Goal: Task Accomplishment & Management: Complete application form

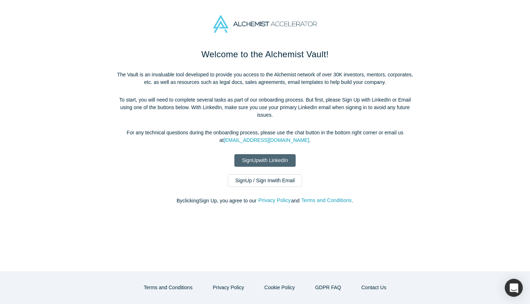
click at [267, 161] on link "Sign Up with LinkedIn" at bounding box center [264, 160] width 61 height 13
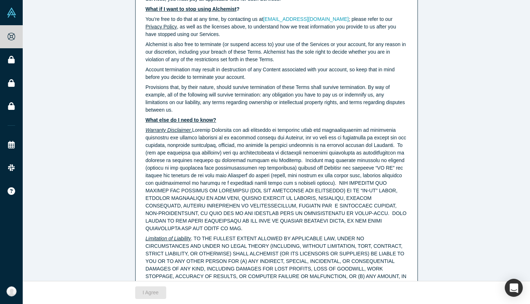
scroll to position [1803, 0]
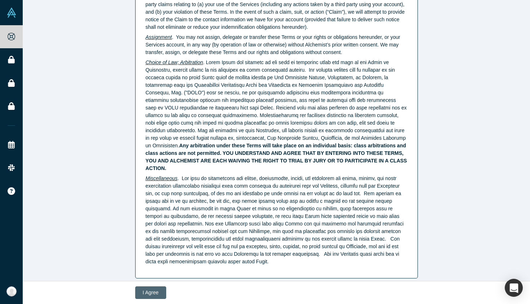
click at [143, 290] on button "I Agree" at bounding box center [150, 292] width 31 height 13
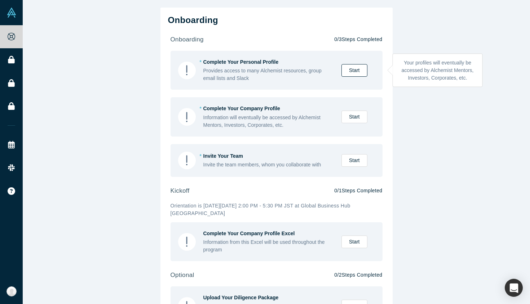
click at [352, 70] on link "Start" at bounding box center [354, 70] width 26 height 13
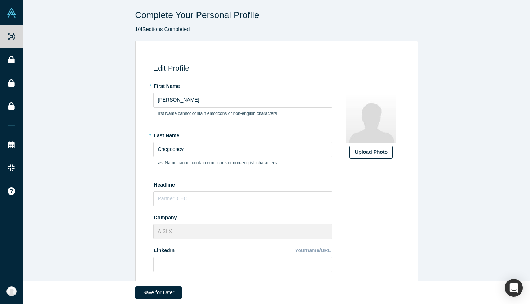
click at [364, 150] on div "Upload Photo" at bounding box center [371, 152] width 32 height 8
click at [0, 0] on input "Upload Photo" at bounding box center [0, 0] width 0 height 0
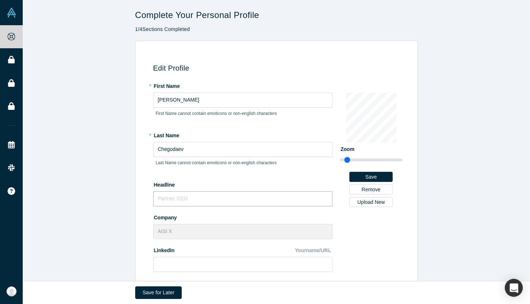
click at [197, 192] on input "text" at bounding box center [242, 198] width 179 height 15
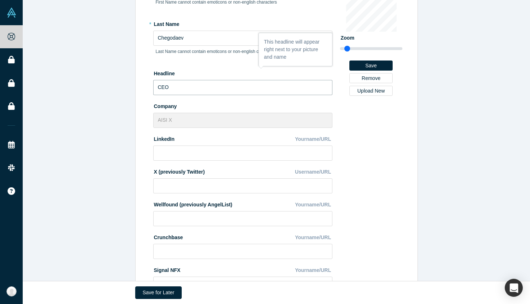
scroll to position [120, 0]
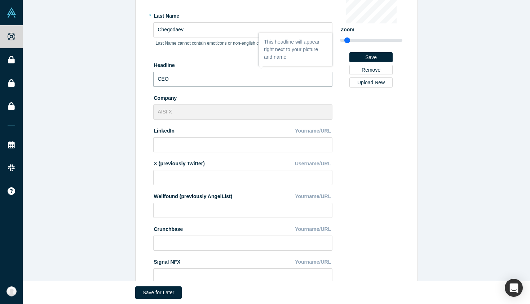
type input "CEO"
click at [174, 149] on input at bounding box center [242, 144] width 179 height 15
paste input "https://www.linkedin.com/in/denis-chegodaev-cv/"
type input "https://www.linkedin.com/in/denis-chegodaev-cv/"
click at [385, 157] on div "Change Photo Zoom Save Remove Upload New" at bounding box center [371, 140] width 62 height 361
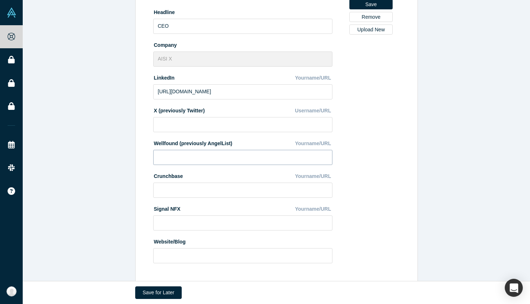
scroll to position [208, 0]
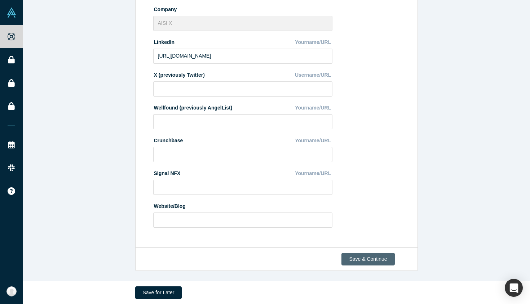
click at [372, 259] on button "Save & Continue" at bounding box center [367, 259] width 53 height 13
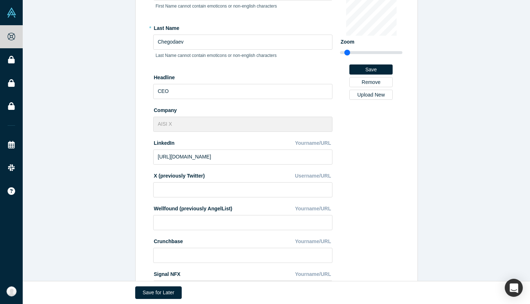
scroll to position [0, 0]
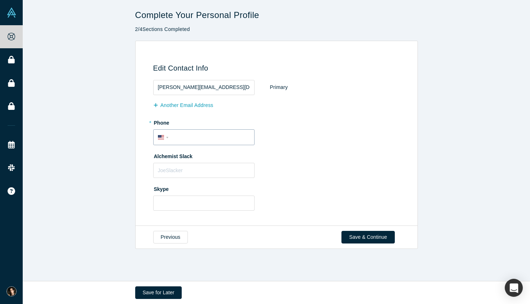
click at [187, 143] on div "International Afghanistan Åland Islands Albania Algeria American Samoa Andorra …" at bounding box center [203, 137] width 101 height 16
click at [170, 138] on div "International Afghanistan Åland Islands Albania Algeria American Samoa Andorra …" at bounding box center [164, 137] width 13 height 10
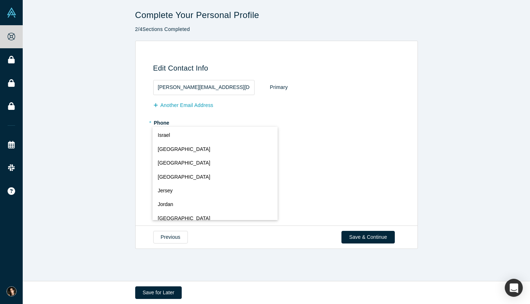
scroll to position [1467, 0]
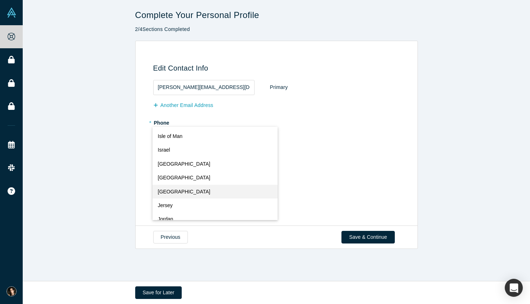
click at [172, 195] on button "Japan" at bounding box center [214, 192] width 125 height 14
select select "JP"
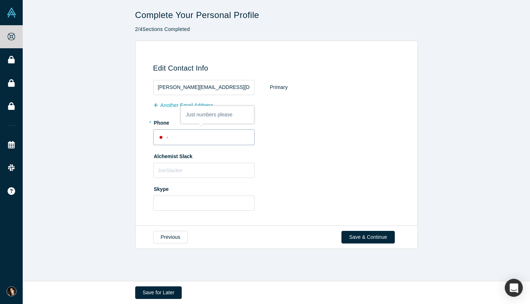
type input "+81 90 5497 5826"
select select "RU"
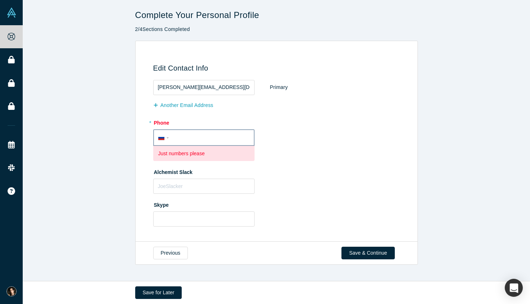
type input "+81 90 5497 5826"
select select "JP"
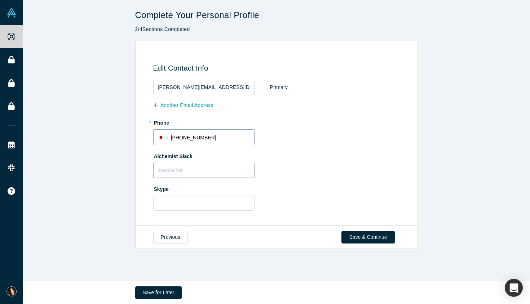
click at [181, 170] on input "text" at bounding box center [203, 170] width 101 height 15
click at [358, 235] on button "Save & Continue" at bounding box center [367, 237] width 53 height 13
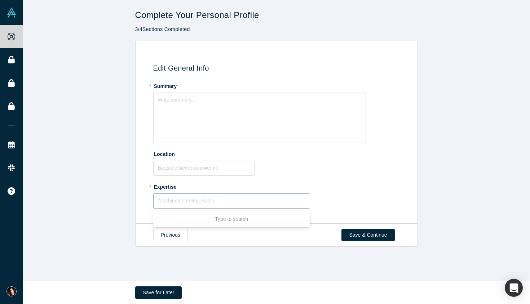
click at [212, 197] on div at bounding box center [232, 200] width 146 height 9
type input "medical"
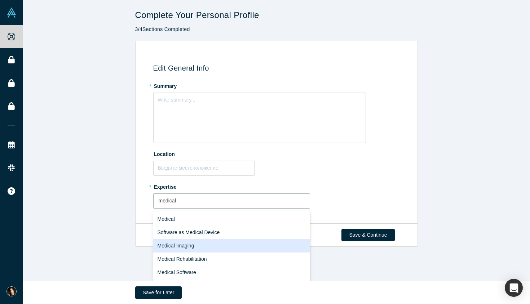
click at [178, 247] on div "Medical Imaging" at bounding box center [231, 245] width 157 height 13
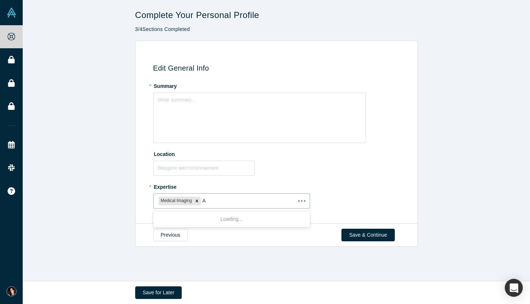
type input "Ai"
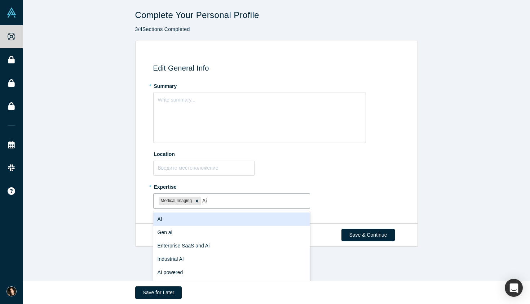
click at [206, 220] on div "AI" at bounding box center [231, 219] width 157 height 13
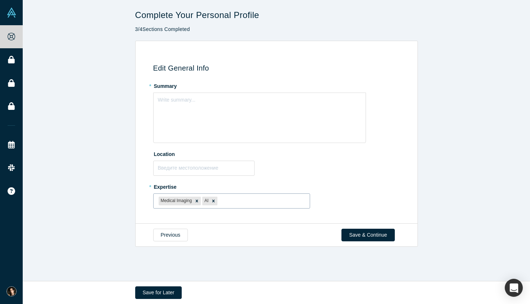
click at [249, 206] on div "Medical Imaging AI" at bounding box center [231, 201] width 156 height 12
type input "n"
type input "mach"
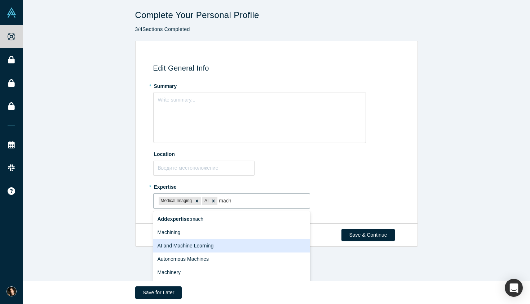
click at [210, 243] on div "AI and Machine Learning" at bounding box center [231, 245] width 157 height 13
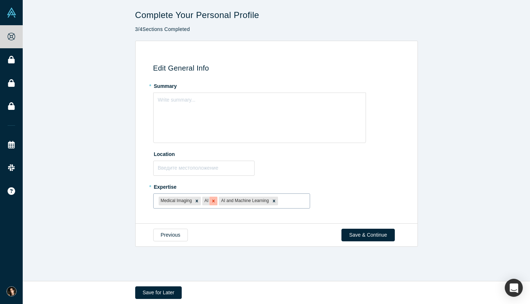
click at [213, 202] on icon "Remove AI" at bounding box center [213, 201] width 3 height 3
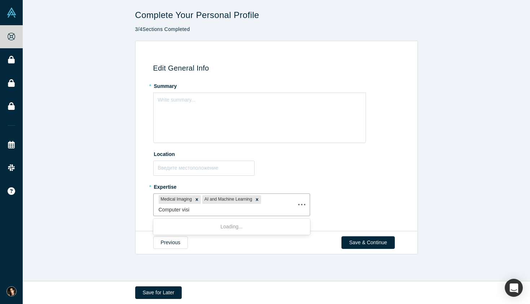
type input "Computer visio"
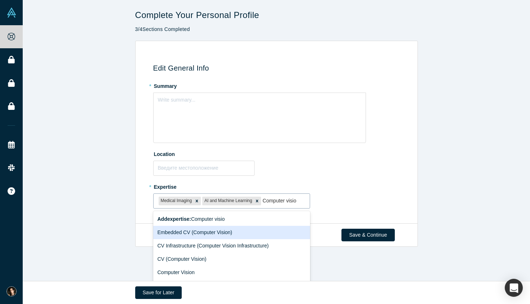
scroll to position [9, 0]
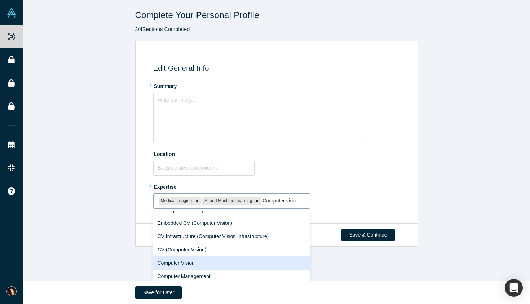
click at [199, 264] on div "Computer Vision" at bounding box center [231, 263] width 157 height 13
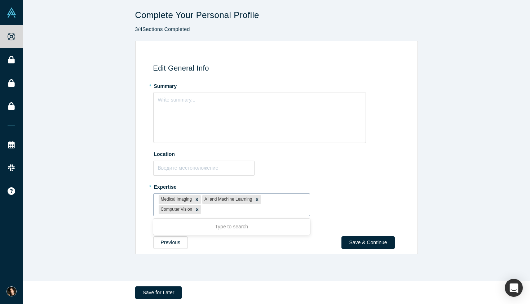
click at [218, 214] on div at bounding box center [253, 209] width 102 height 9
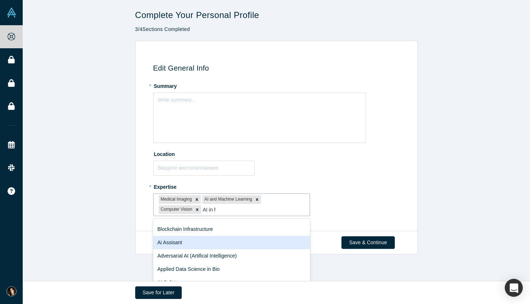
scroll to position [0, 0]
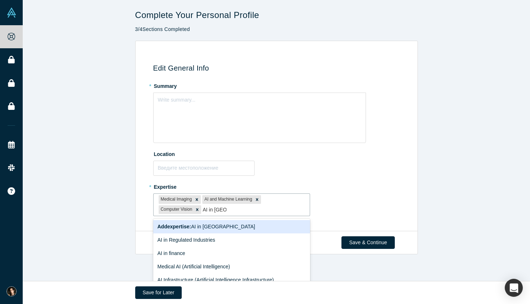
type input "AI in medic"
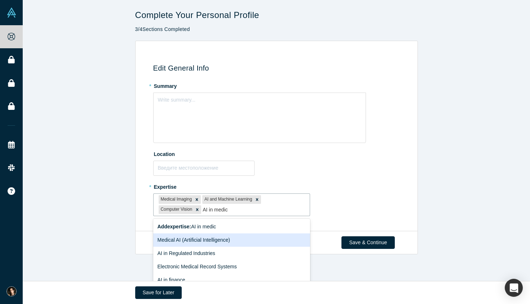
click at [199, 240] on div "Medical AI (Artificial Intelligence)" at bounding box center [231, 239] width 157 height 13
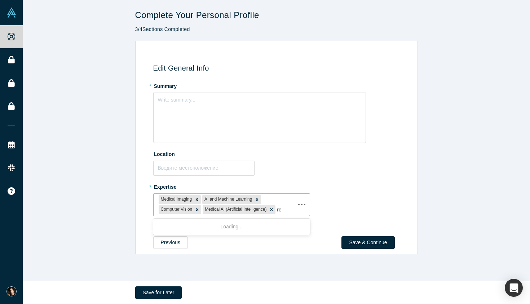
type input "r"
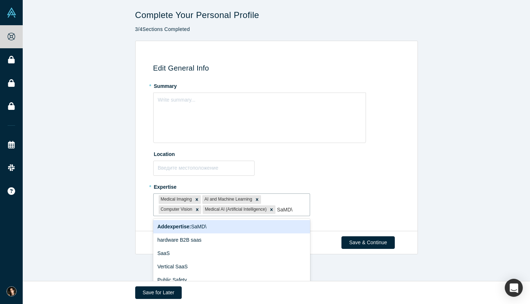
type input "SaMD"
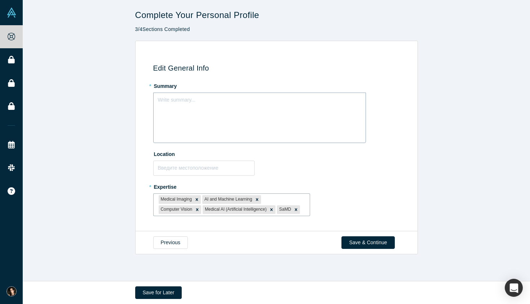
click at [190, 133] on div "Write summary..." at bounding box center [259, 118] width 213 height 50
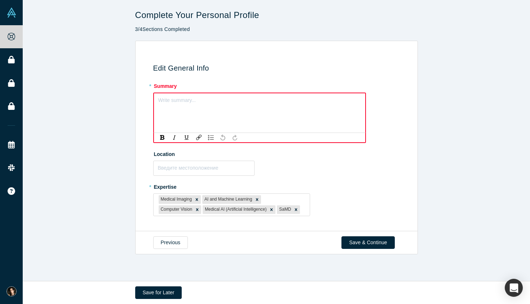
click at [213, 106] on div "Write summary..." at bounding box center [259, 113] width 213 height 41
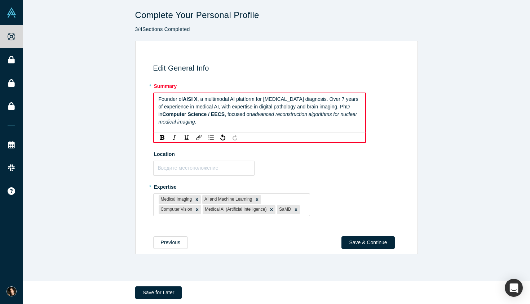
click at [200, 99] on span ", a multimodal AI platform for brain disease diagnosis. Over 7 years of experie…" at bounding box center [259, 106] width 201 height 21
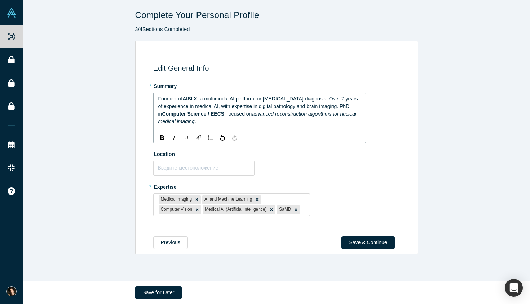
click at [182, 99] on span "Founder of" at bounding box center [170, 99] width 25 height 6
drag, startPoint x: 184, startPoint y: 99, endPoint x: 197, endPoint y: 99, distance: 12.3
click at [197, 99] on span "AISI X" at bounding box center [189, 99] width 14 height 6
drag, startPoint x: 159, startPoint y: 112, endPoint x: 221, endPoint y: 114, distance: 62.0
click at [221, 114] on div "Founder of AISI X , a multimodal AI platform for brain disease diagnosis. Over …" at bounding box center [259, 110] width 203 height 30
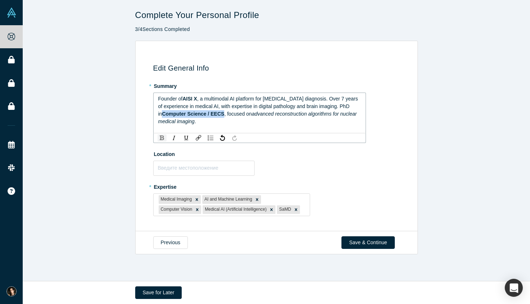
click at [164, 138] on div "rdw-inline-control" at bounding box center [161, 137] width 9 height 7
click at [212, 127] on div "Founder of AISI X , a multimodal AI platform for brain disease diagnosis. Over …" at bounding box center [259, 113] width 213 height 41
click at [276, 105] on span ", a multimodal AI platform for brain disease diagnosis. Over 7 years of experie…" at bounding box center [258, 106] width 201 height 21
click at [336, 108] on span ", a multimodal AI platform for brain disease diagnosis. Over 7 years of experie…" at bounding box center [258, 106] width 201 height 21
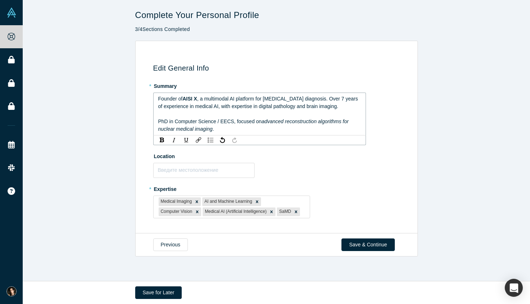
click at [332, 99] on span ", a multimodal AI platform for brain disease diagnosis. Over 7 years of experie…" at bounding box center [258, 110] width 201 height 28
click at [333, 99] on span ", a multimodal AI platform for brain disease diagnosis. Over 7 years of experie…" at bounding box center [258, 110] width 201 height 28
click at [229, 171] on input "text" at bounding box center [203, 170] width 101 height 15
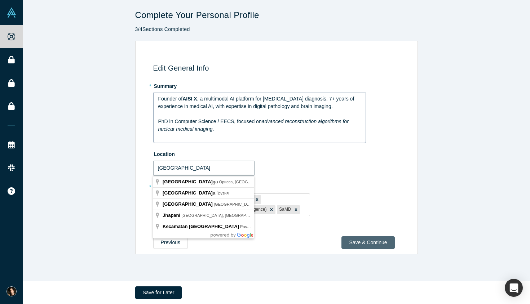
type input "Japan"
click at [365, 239] on button "Save & Continue" at bounding box center [367, 242] width 53 height 13
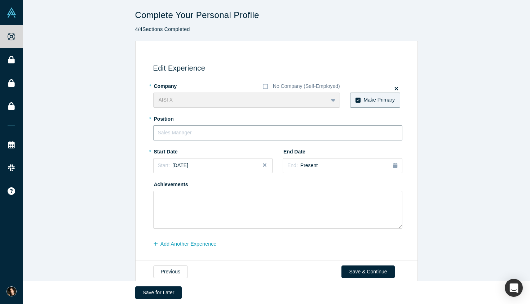
click at [209, 132] on input "text" at bounding box center [277, 132] width 249 height 15
type input "CEO"
click at [202, 168] on div "Start: October 2025" at bounding box center [213, 166] width 110 height 8
click at [197, 213] on div "May" at bounding box center [192, 210] width 23 height 8
click at [192, 192] on textarea at bounding box center [277, 210] width 249 height 38
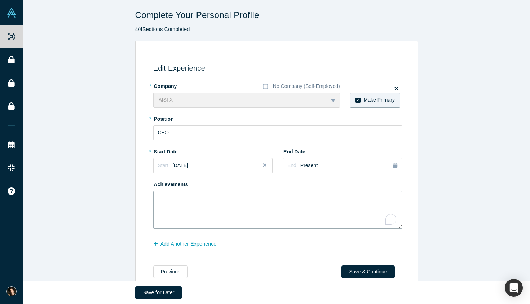
click at [192, 192] on textarea "To enrich screen reader interactions, please activate Accessibility in Grammarl…" at bounding box center [277, 210] width 249 height 38
paste textarea "2025 – Lifetime Ventures Elevate Conference: Top 20 Participants Chosen as one …"
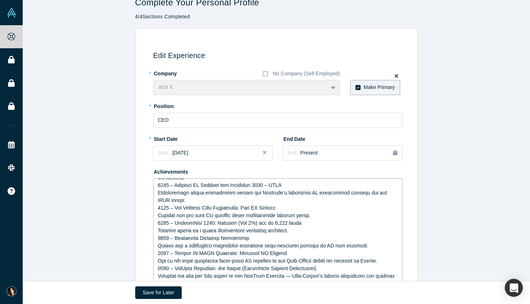
drag, startPoint x: 401, startPoint y: 215, endPoint x: 397, endPoint y: 304, distance: 89.1
click at [397, 304] on main "Complete Your Personal Profile 4 / 4 Sections Completed Edit Experience * Compa…" at bounding box center [276, 152] width 507 height 304
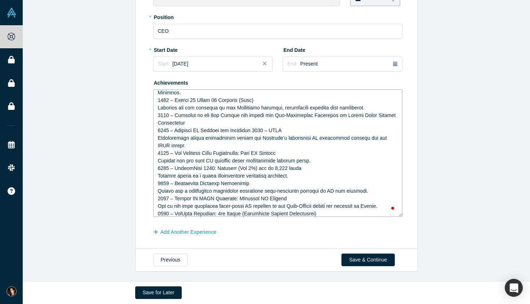
scroll to position [55, 0]
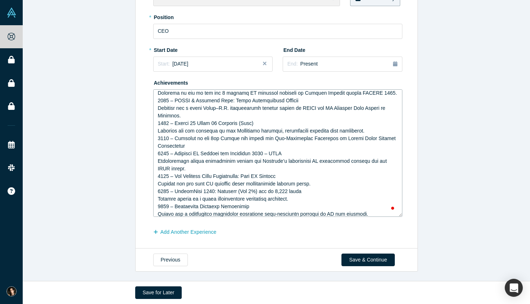
drag, startPoint x: 399, startPoint y: 214, endPoint x: 396, endPoint y: 271, distance: 57.0
click at [396, 217] on textarea "To enrich screen reader interactions, please activate Accessibility in Grammarl…" at bounding box center [277, 153] width 249 height 128
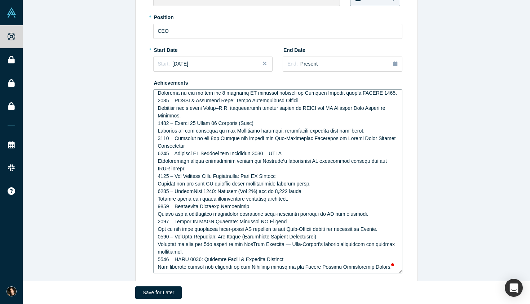
drag, startPoint x: 370, startPoint y: 134, endPoint x: 158, endPoint y: 133, distance: 211.5
click at [158, 133] on textarea "To enrich screen reader interactions, please activate Accessibility in Grammarl…" at bounding box center [277, 181] width 249 height 184
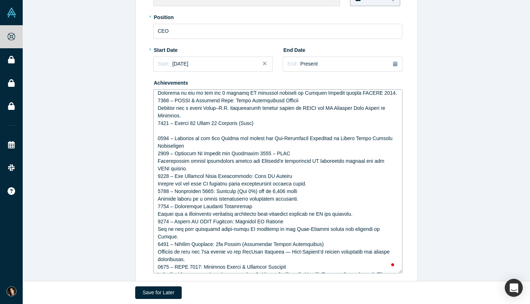
drag, startPoint x: 186, startPoint y: 148, endPoint x: 156, endPoint y: 137, distance: 32.5
click at [156, 137] on div "Edit Experience * Company No Company (Self-Employed) AISI X To pick up a dragga…" at bounding box center [276, 122] width 282 height 366
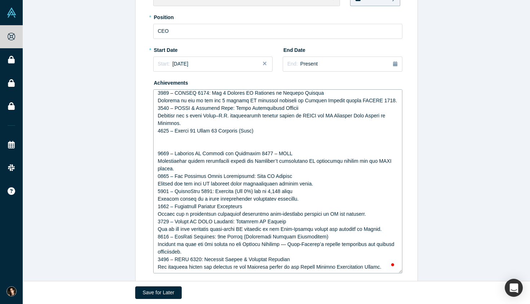
scroll to position [48, 0]
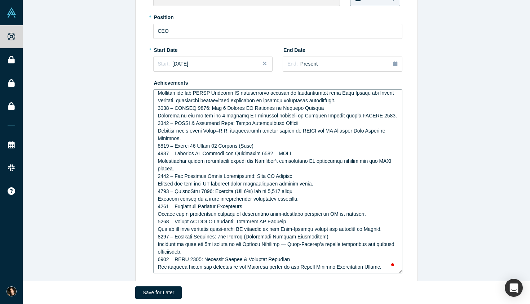
click at [155, 164] on div "Edit Experience * Company No Company (Self-Employed) AISI X To pick up a dragga…" at bounding box center [276, 122] width 282 height 366
type textarea "2025 – Lifetime Ventures Elevate Conference: Top 20 Participants Chosen as one …"
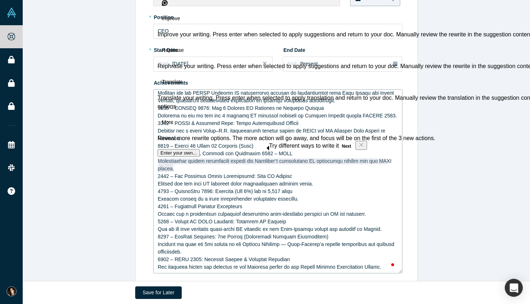
click at [221, 172] on textarea "To enrich screen reader interactions, please activate Accessibility in Grammarl…" at bounding box center [277, 181] width 249 height 184
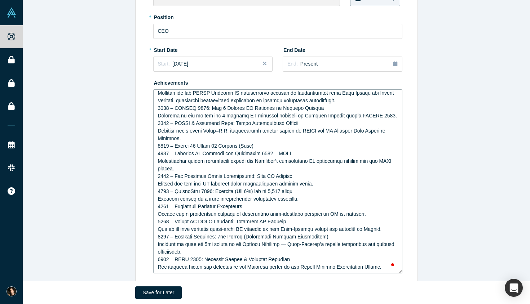
drag, startPoint x: 180, startPoint y: 169, endPoint x: 154, endPoint y: 162, distance: 26.8
click at [154, 162] on div "Edit Experience * Company No Company (Self-Employed) AISI X To pick up a dragga…" at bounding box center [276, 122] width 282 height 366
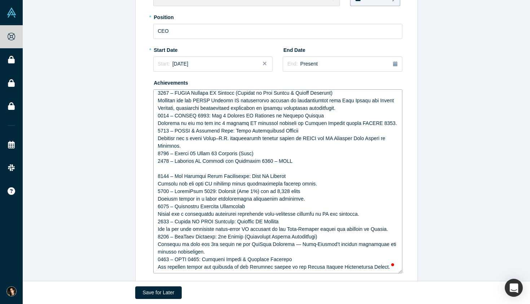
drag, startPoint x: 309, startPoint y: 183, endPoint x: 156, endPoint y: 179, distance: 152.8
click at [155, 180] on textarea "To enrich screen reader interactions, please activate Accessibility in Grammarl…" at bounding box center [277, 181] width 249 height 184
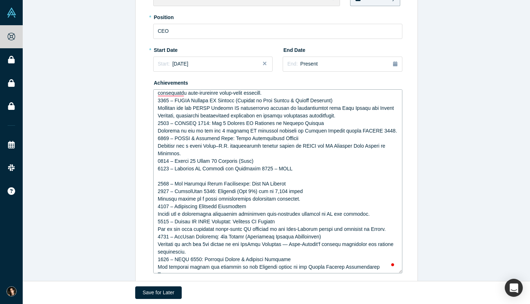
click at [167, 176] on textarea "To enrich screen reader interactions, please activate Accessibility in Grammarl…" at bounding box center [277, 181] width 249 height 184
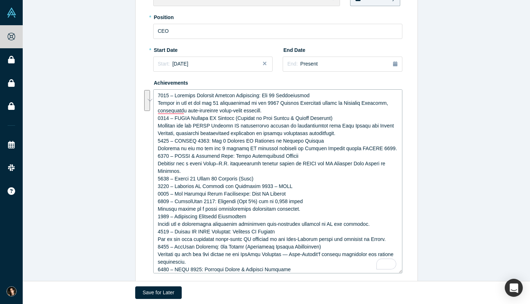
drag, startPoint x: 266, startPoint y: 102, endPoint x: 163, endPoint y: 76, distance: 106.7
click at [162, 77] on div "Achievements" at bounding box center [277, 175] width 249 height 197
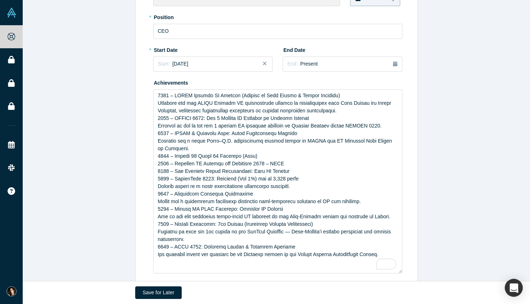
click at [163, 76] on div "* Start Date Start: May 2025" at bounding box center [213, 60] width 120 height 33
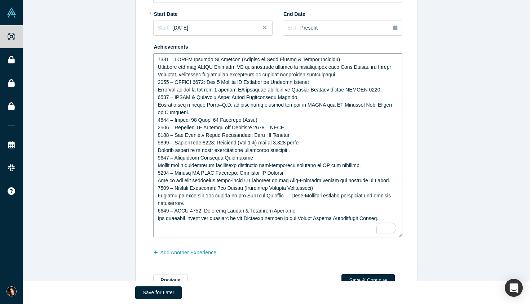
click at [374, 209] on textarea "To enrich screen reader interactions, please activate Accessibility in Grammarl…" at bounding box center [277, 145] width 249 height 184
drag, startPoint x: 196, startPoint y: 203, endPoint x: 159, endPoint y: 194, distance: 38.5
click at [159, 194] on textarea "To enrich screen reader interactions, please activate Accessibility in Grammarl…" at bounding box center [277, 145] width 249 height 184
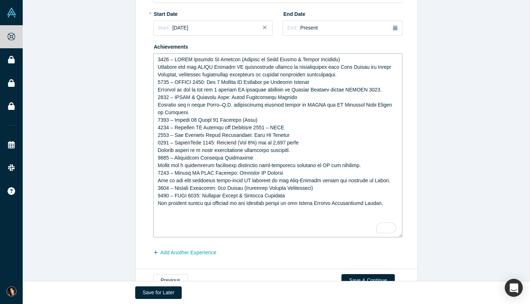
drag, startPoint x: 298, startPoint y: 150, endPoint x: 155, endPoint y: 147, distance: 143.8
click at [155, 147] on textarea "To enrich screen reader interactions, please activate Accessibility in Grammarl…" at bounding box center [277, 145] width 249 height 184
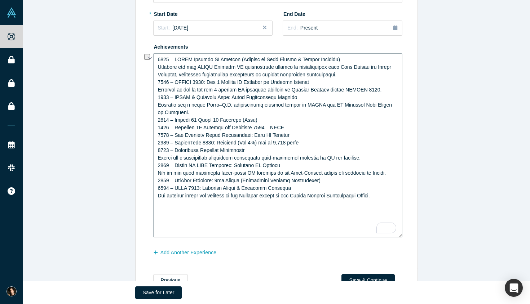
drag, startPoint x: 380, startPoint y: 159, endPoint x: 135, endPoint y: 158, distance: 244.3
click at [135, 158] on div "Edit Experience * Company No Company (Self-Employed) AISI X To pick up a dragga…" at bounding box center [276, 86] width 282 height 366
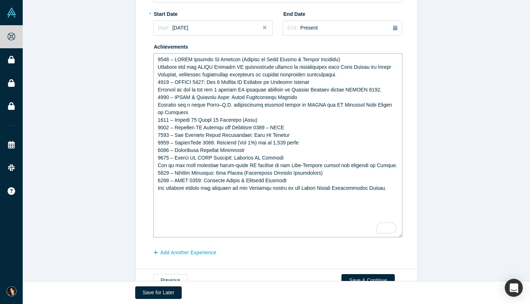
click at [156, 58] on textarea "To enrich screen reader interactions, please activate Accessibility in Grammarl…" at bounding box center [277, 145] width 249 height 184
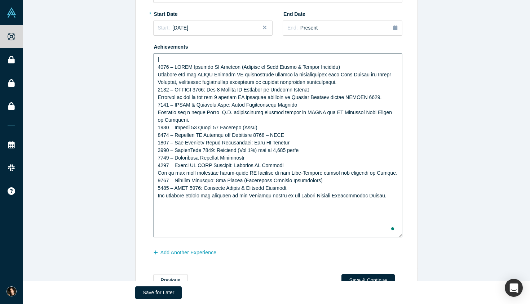
paste textarea "Lifetime Ventures Elevate Conference: Top 20 Participants2025 –"
click at [169, 61] on textarea "To enrich screen reader interactions, please activate Accessibility in Grammarl…" at bounding box center [277, 145] width 249 height 184
paste textarea "2025 – Lifetime Ventures Elevate Conference: Top 20 Participants"
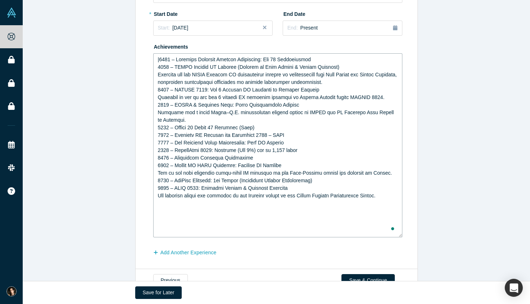
click at [159, 59] on textarea "To enrich screen reader interactions, please activate Accessibility in Grammarl…" at bounding box center [277, 145] width 249 height 184
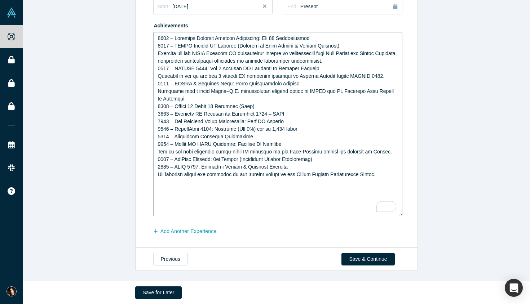
scroll to position [158, 0]
type textarea "2025 – Lifetime Ventures Elevate Conference: Top 20 Participants 2025 – JETRO M…"
click at [365, 260] on button "Save & Continue" at bounding box center [367, 260] width 53 height 13
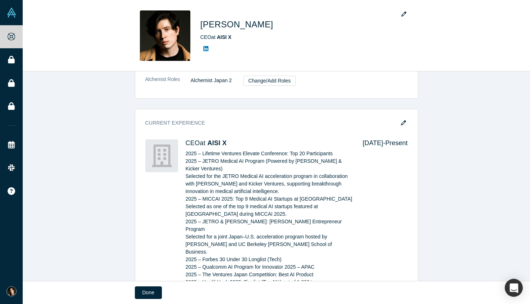
scroll to position [303, 0]
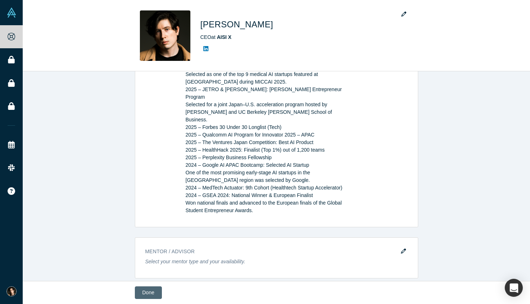
click at [142, 293] on button "Done" at bounding box center [148, 292] width 27 height 13
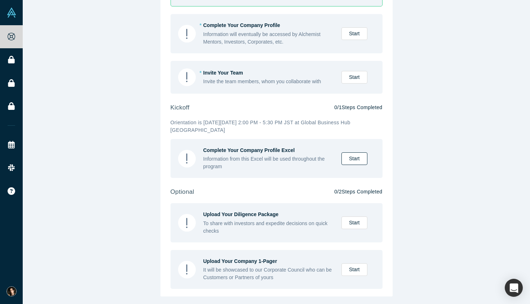
scroll to position [83, 0]
click at [356, 163] on link "Start" at bounding box center [354, 159] width 26 height 13
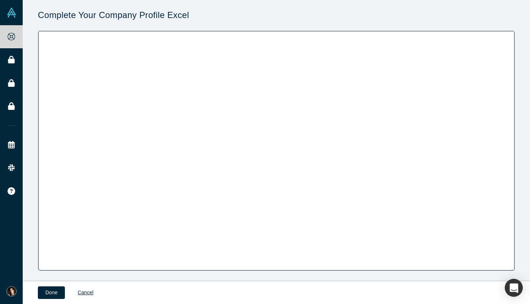
click at [337, 27] on div "Complete Your Company Profile Excel Loading..." at bounding box center [276, 140] width 507 height 281
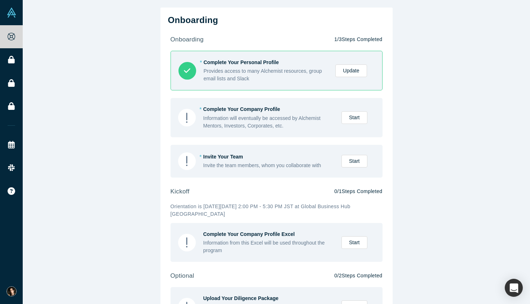
scroll to position [84, 0]
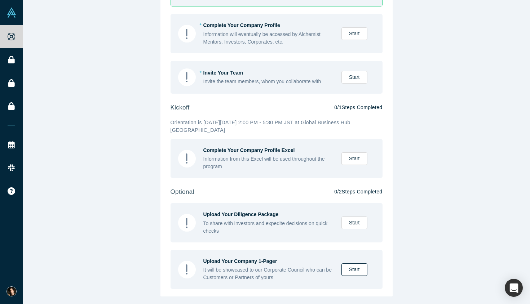
click at [353, 266] on link "Start" at bounding box center [354, 269] width 26 height 13
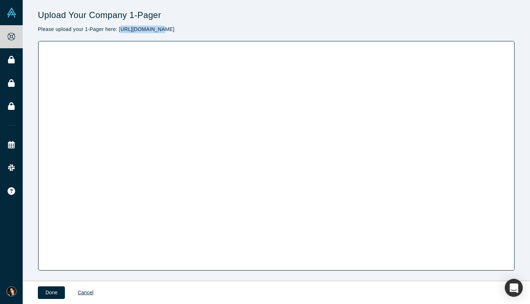
drag, startPoint x: 120, startPoint y: 27, endPoint x: 151, endPoint y: 29, distance: 30.7
click at [150, 29] on p "Please upload your 1-Pager here: http://bit.ly/4khQzIj" at bounding box center [276, 30] width 477 height 8
drag, startPoint x: 168, startPoint y: 29, endPoint x: 119, endPoint y: 29, distance: 49.0
click at [119, 29] on p "Please upload your 1-Pager here: http://bit.ly/4khQzIj" at bounding box center [276, 30] width 477 height 8
copy p "http://bit.ly/4khQzIj"
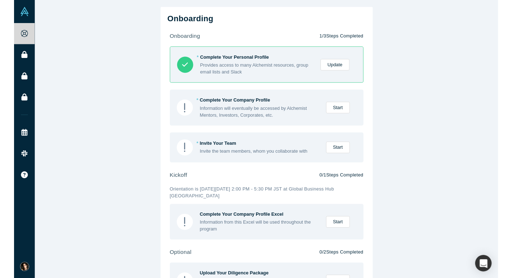
scroll to position [84, 0]
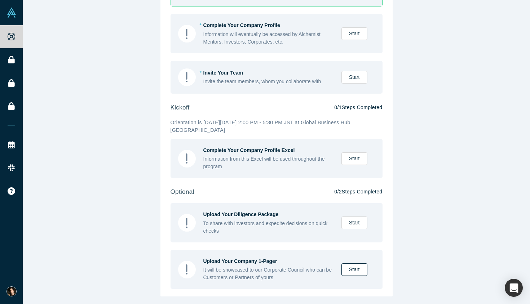
click at [348, 268] on link "Start" at bounding box center [354, 269] width 26 height 13
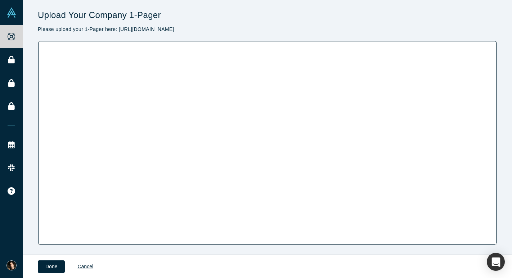
click at [117, 29] on p "Please upload your 1-Pager here: http://bit.ly/4khQzIj" at bounding box center [267, 30] width 459 height 8
drag, startPoint x: 119, startPoint y: 28, endPoint x: 165, endPoint y: 32, distance: 46.2
click at [165, 32] on p "Please upload your 1-Pager here: http://bit.ly/4khQzIj" at bounding box center [267, 30] width 459 height 8
copy p "http://bit.ly/4khQzIj"
drag, startPoint x: 73, startPoint y: 30, endPoint x: 55, endPoint y: 30, distance: 17.3
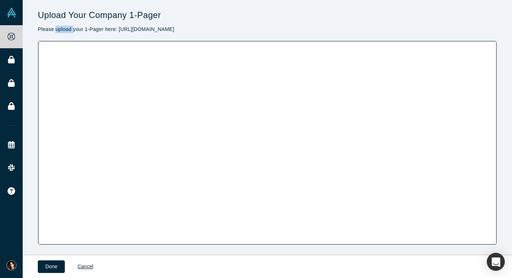
click at [55, 30] on p "Please upload your 1-Pager here: http://bit.ly/4khQzIj" at bounding box center [267, 30] width 459 height 8
click at [50, 30] on p "Please upload your 1-Pager here: http://bit.ly/4khQzIj" at bounding box center [267, 30] width 459 height 8
click at [49, 271] on button "Done" at bounding box center [51, 267] width 27 height 13
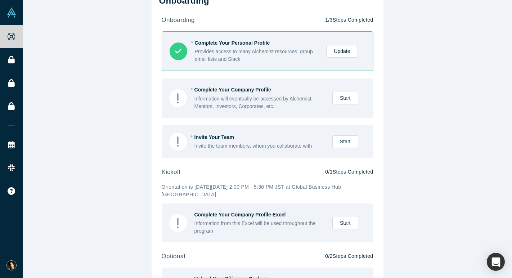
scroll to position [19, 0]
click at [347, 101] on link "Start" at bounding box center [346, 99] width 26 height 13
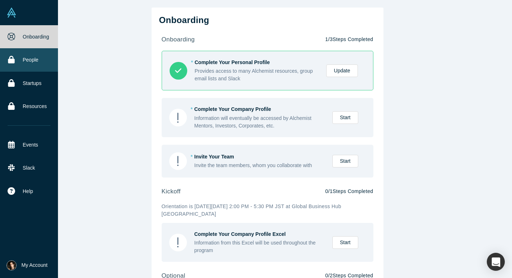
click at [27, 60] on link "People" at bounding box center [29, 59] width 58 height 23
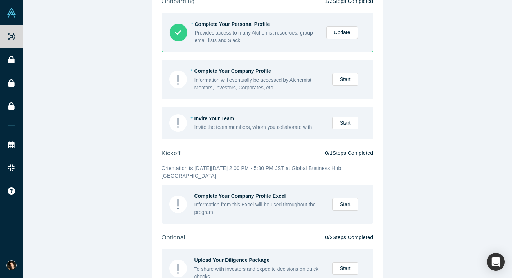
scroll to position [41, 0]
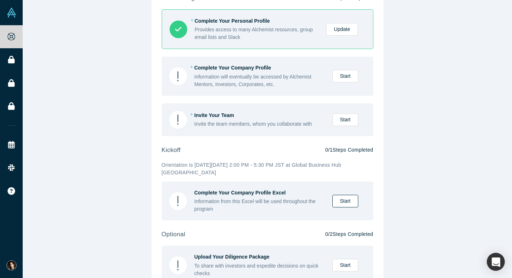
click at [343, 200] on link "Start" at bounding box center [346, 201] width 26 height 13
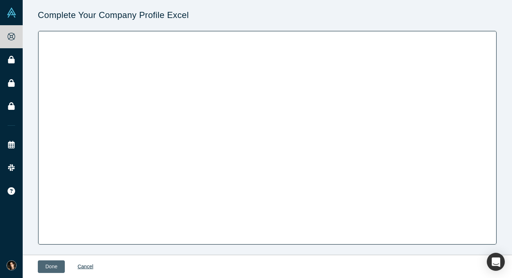
click at [45, 268] on button "Done" at bounding box center [51, 267] width 27 height 13
click at [52, 268] on button "Done" at bounding box center [51, 267] width 27 height 13
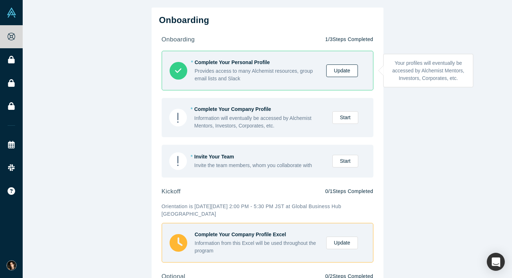
click at [334, 73] on link "Update" at bounding box center [341, 70] width 31 height 13
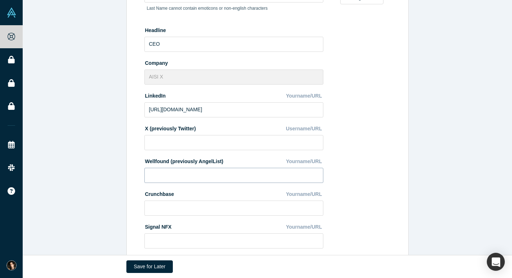
scroll to position [234, 0]
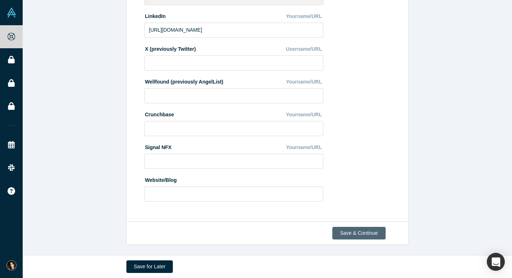
click at [349, 232] on button "Save & Continue" at bounding box center [359, 233] width 53 height 13
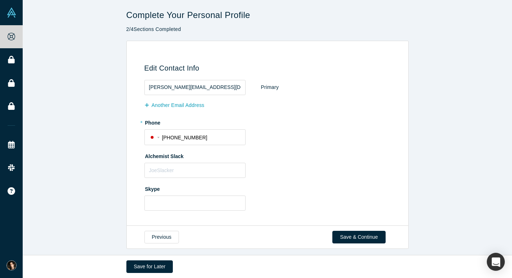
scroll to position [4, 0]
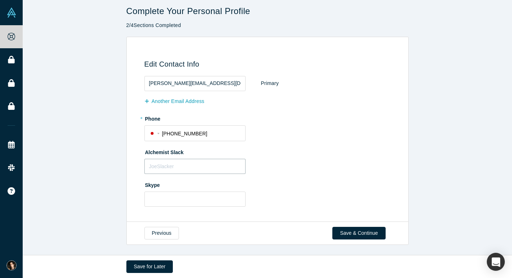
click at [217, 159] on input "text" at bounding box center [194, 166] width 101 height 15
paste input "@DenisChegodaev"
type input "@DenisChegodaev"
click at [356, 227] on button "Save & Continue" at bounding box center [359, 233] width 53 height 13
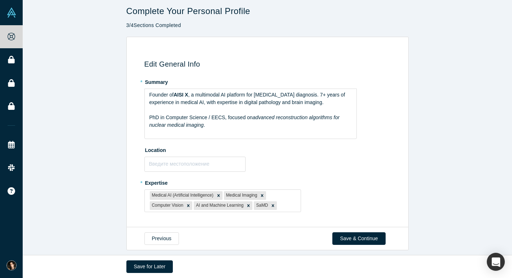
scroll to position [0, 0]
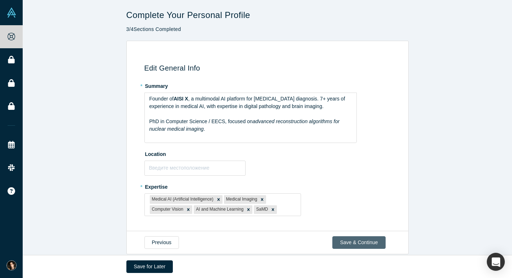
click at [339, 243] on button "Save & Continue" at bounding box center [359, 242] width 53 height 13
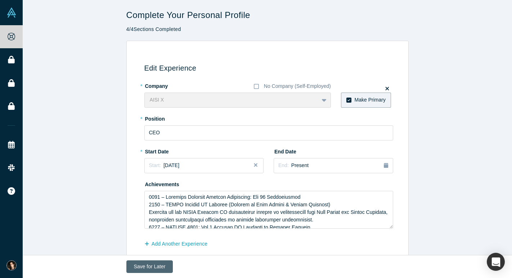
click at [156, 262] on button "Save for Later" at bounding box center [149, 267] width 47 height 13
